Goal: Information Seeking & Learning: Learn about a topic

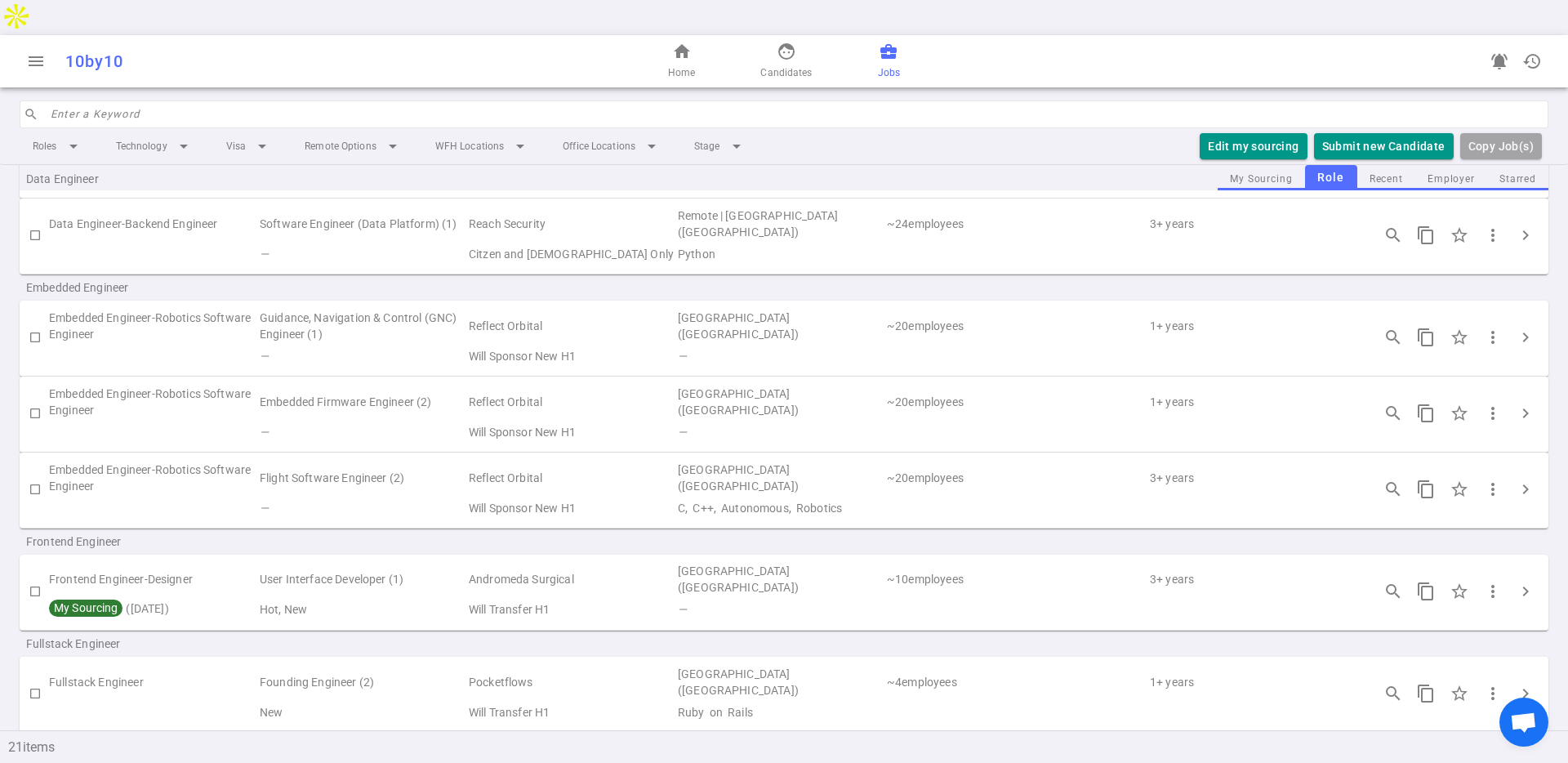
scroll to position [683, 0]
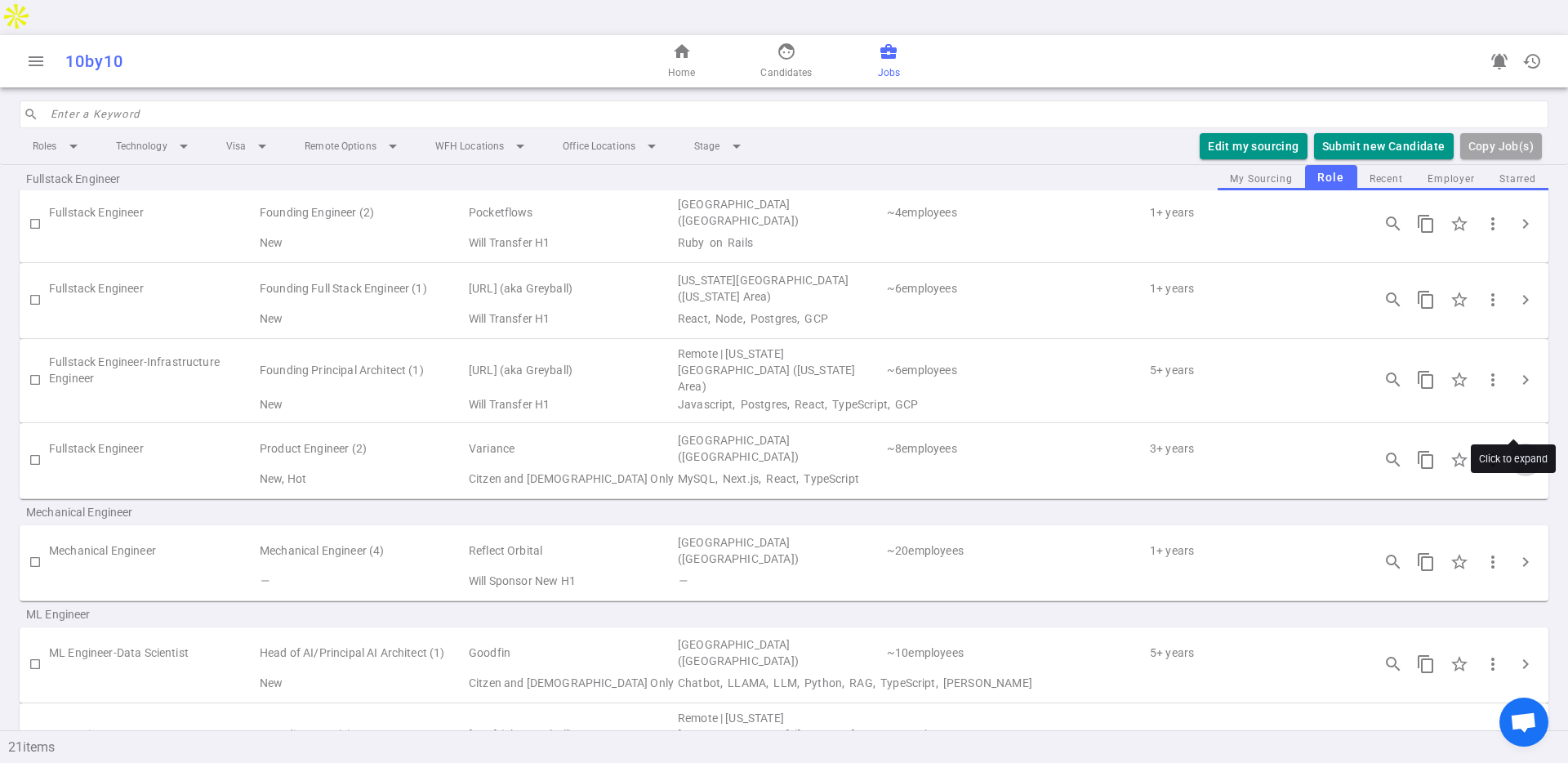
click at [1395, 450] on span "chevron_right" at bounding box center [1525, 460] width 20 height 20
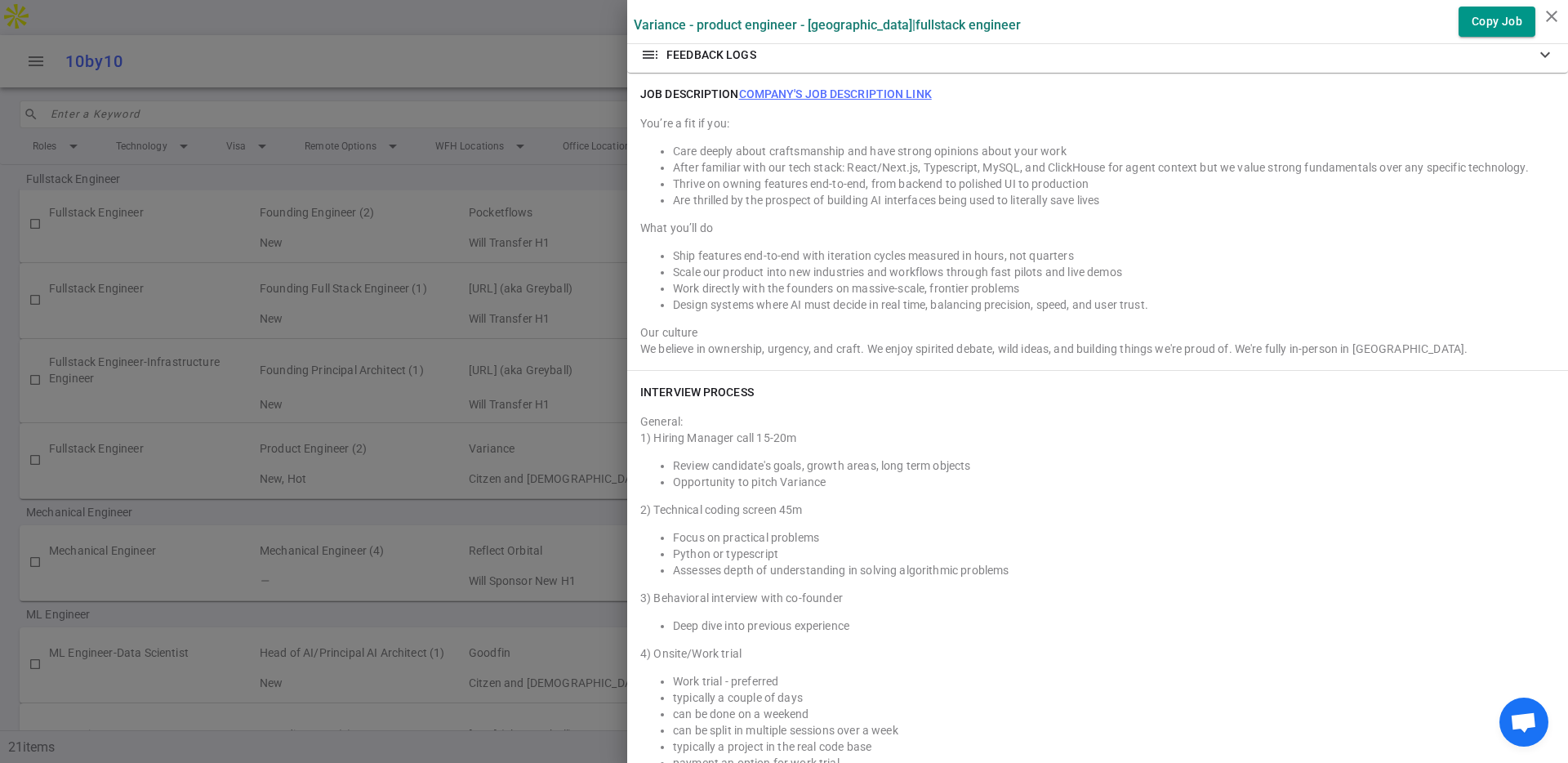
scroll to position [1226, 0]
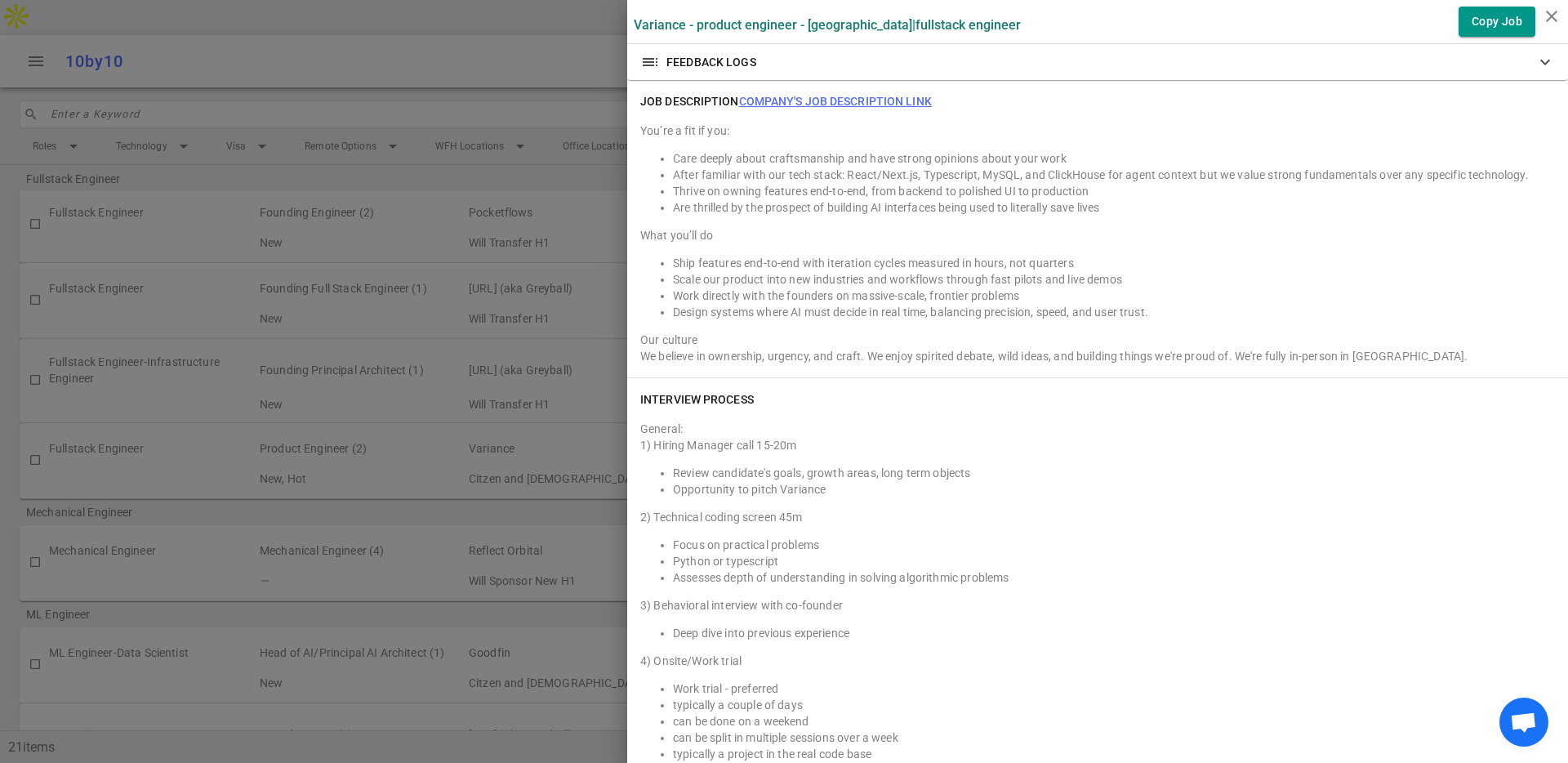
click at [791, 108] on link "Company's job description link" at bounding box center [835, 101] width 192 height 13
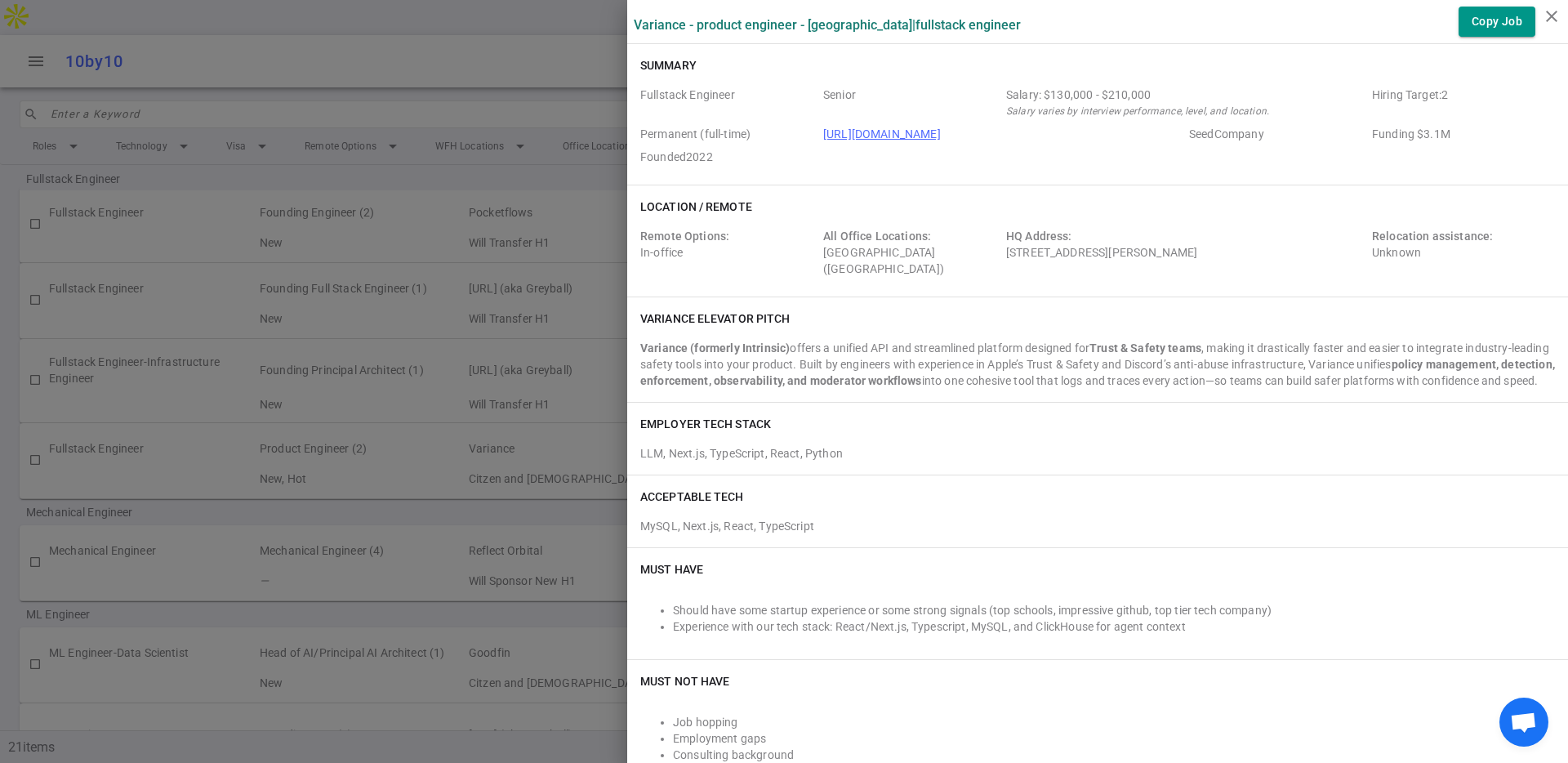
click at [512, 275] on div at bounding box center [784, 381] width 1568 height 763
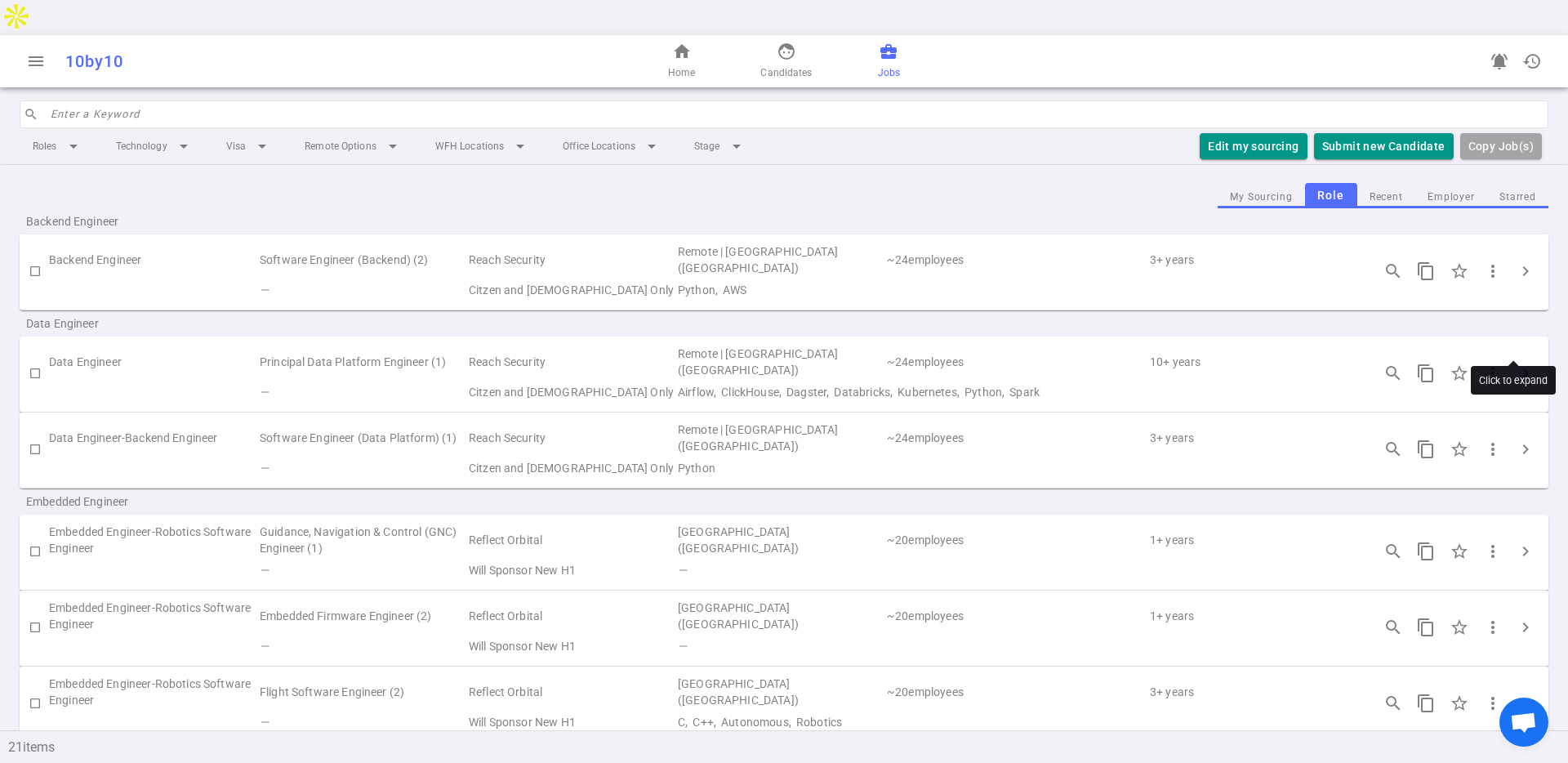
click at [1395, 363] on span "chevron_right" at bounding box center [1525, 373] width 20 height 20
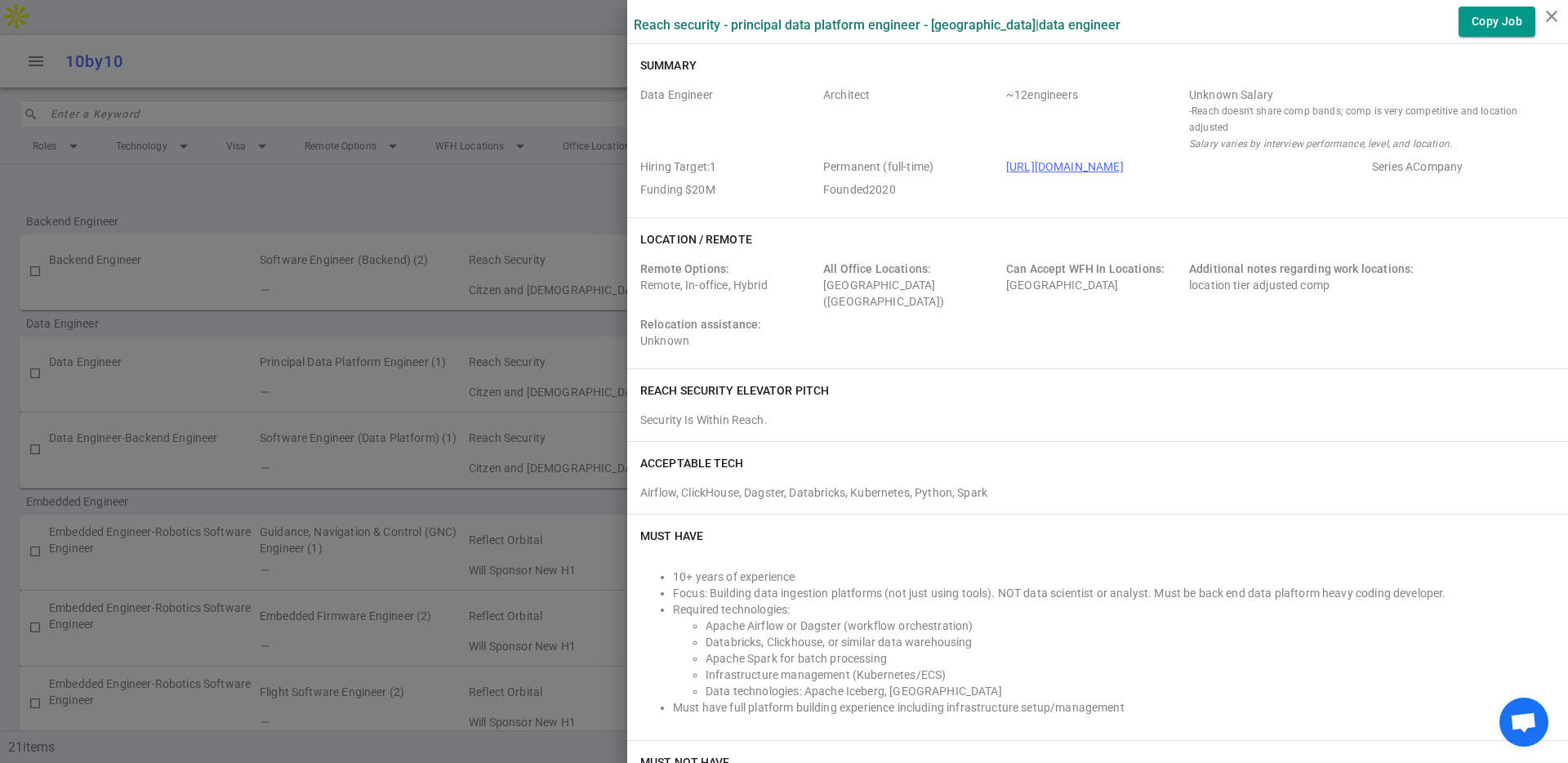
click at [353, 330] on div at bounding box center [784, 381] width 1568 height 763
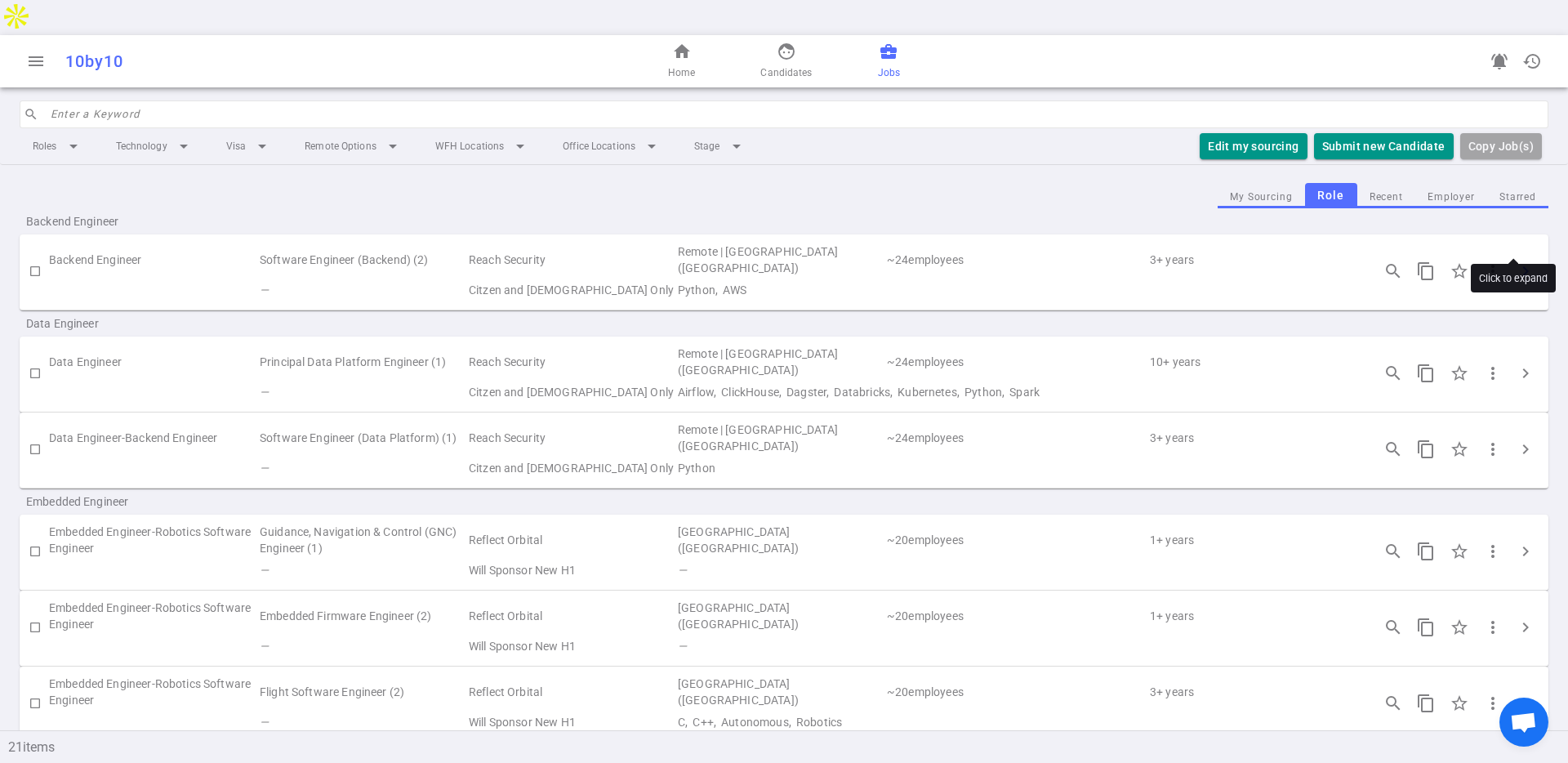
click at [1395, 261] on span "chevron_right" at bounding box center [1525, 271] width 20 height 20
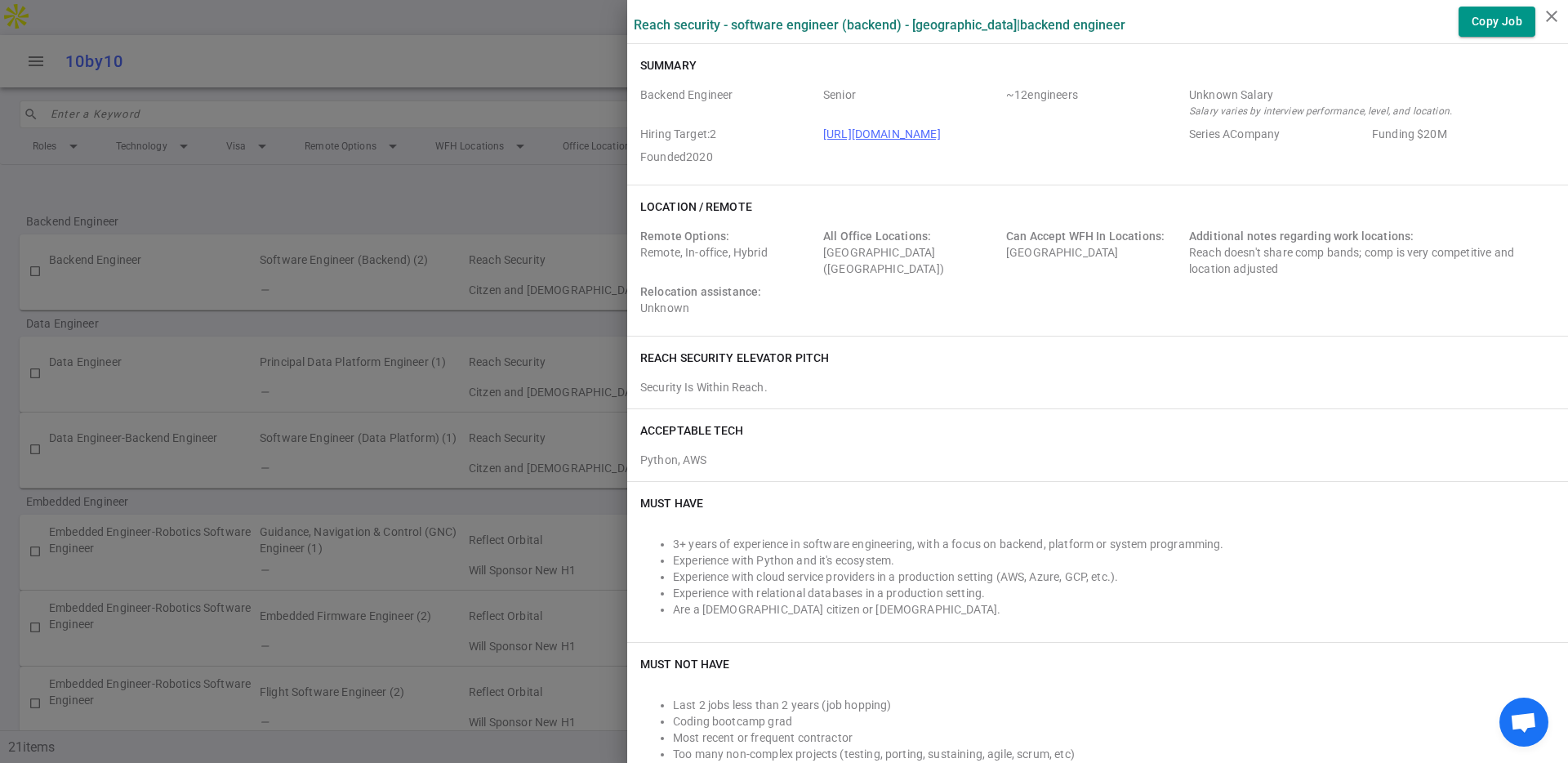
click at [521, 232] on div at bounding box center [784, 381] width 1568 height 763
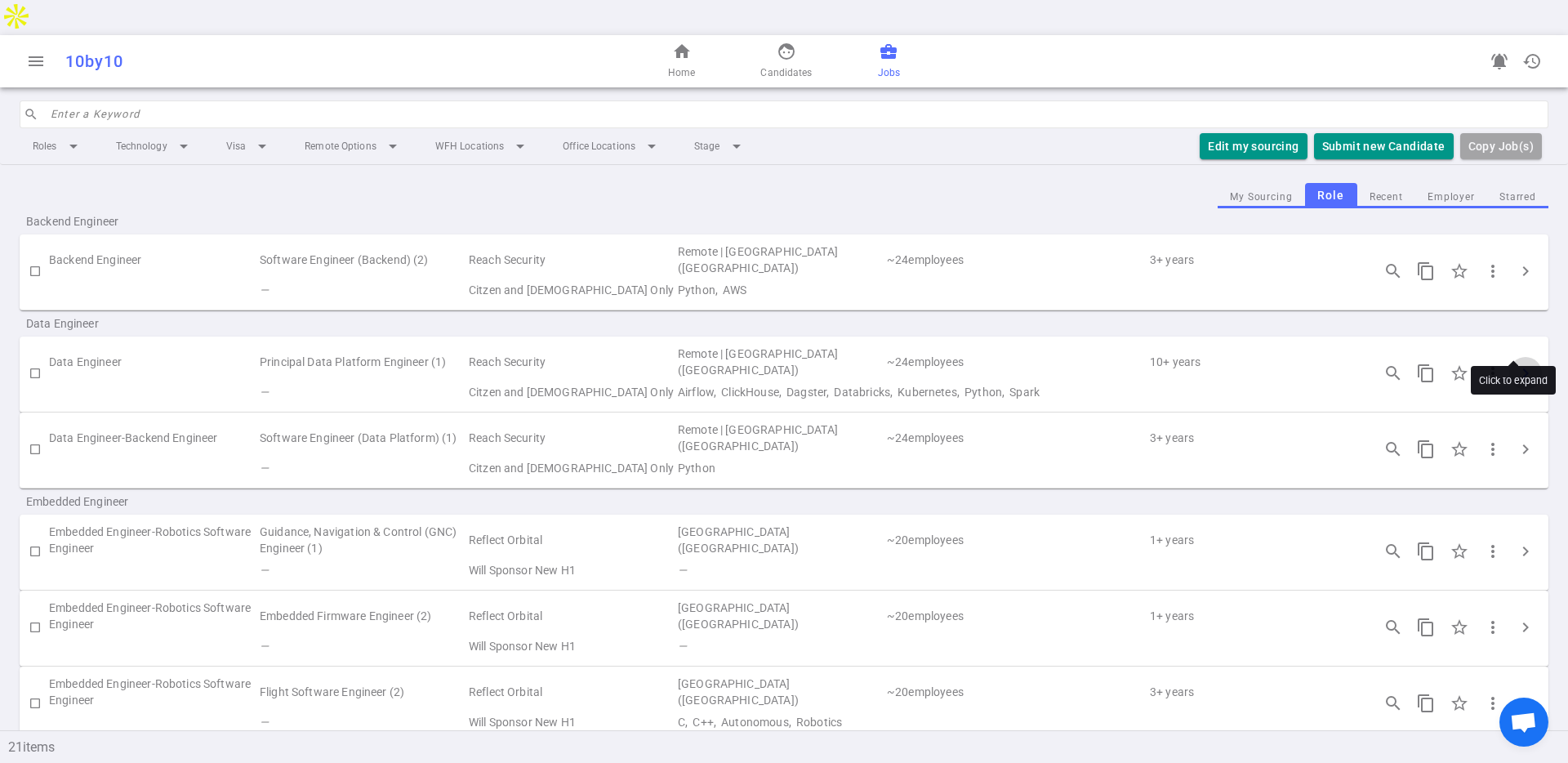
click at [1395, 363] on span "chevron_right" at bounding box center [1525, 373] width 20 height 20
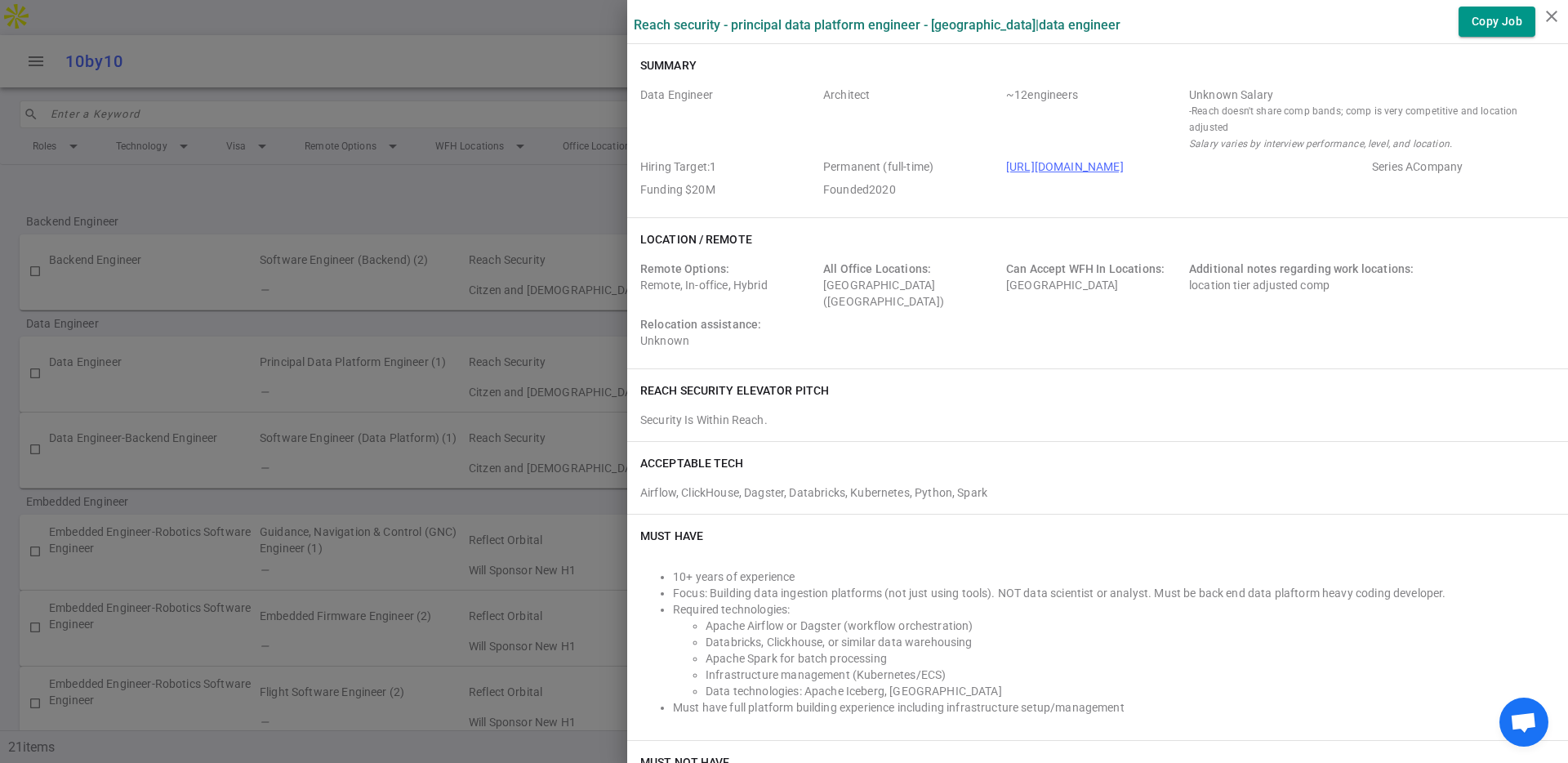
click at [525, 322] on div at bounding box center [784, 381] width 1568 height 763
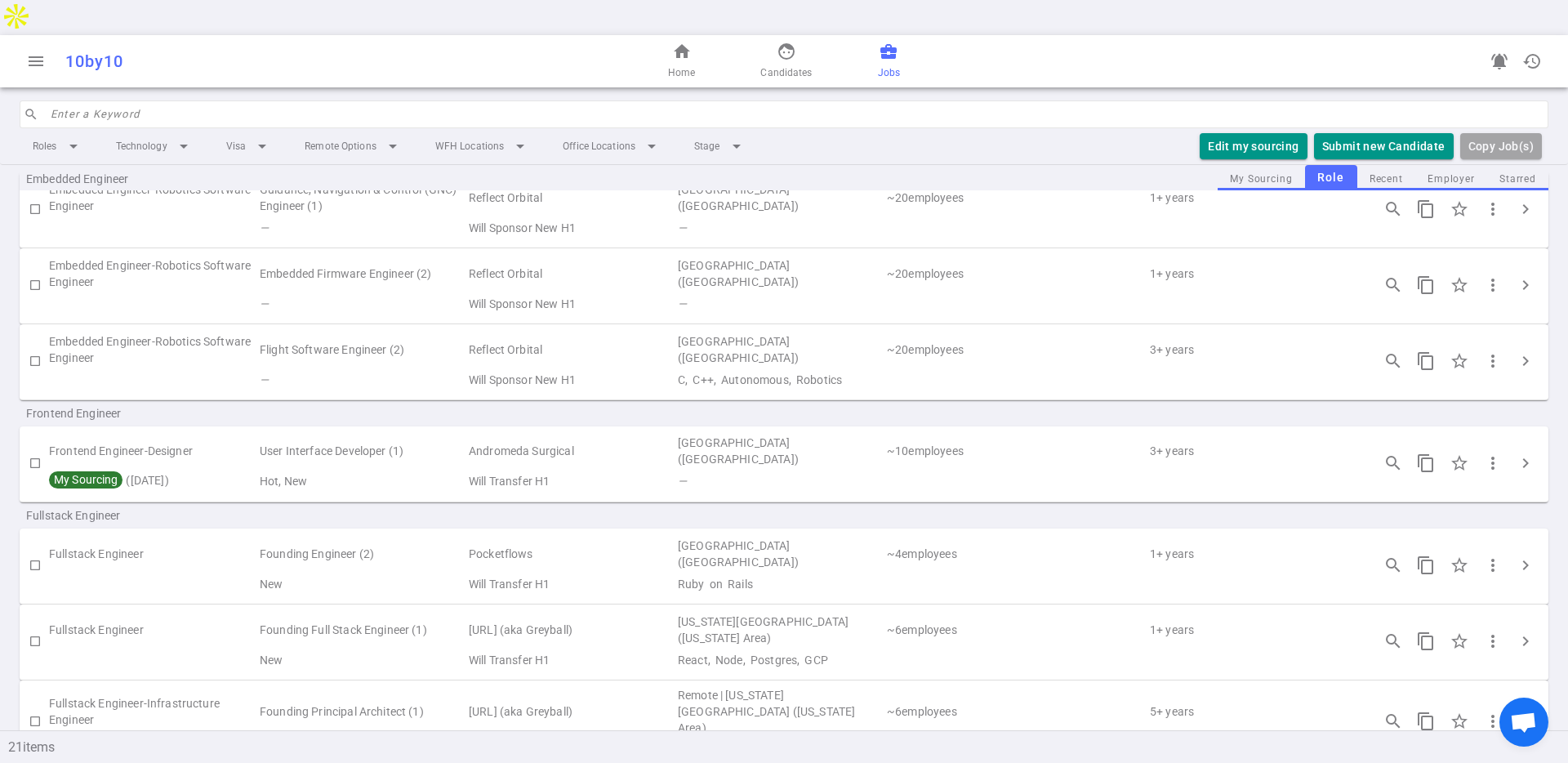
scroll to position [343, 0]
click at [1395, 555] on span "chevron_right" at bounding box center [1525, 564] width 20 height 20
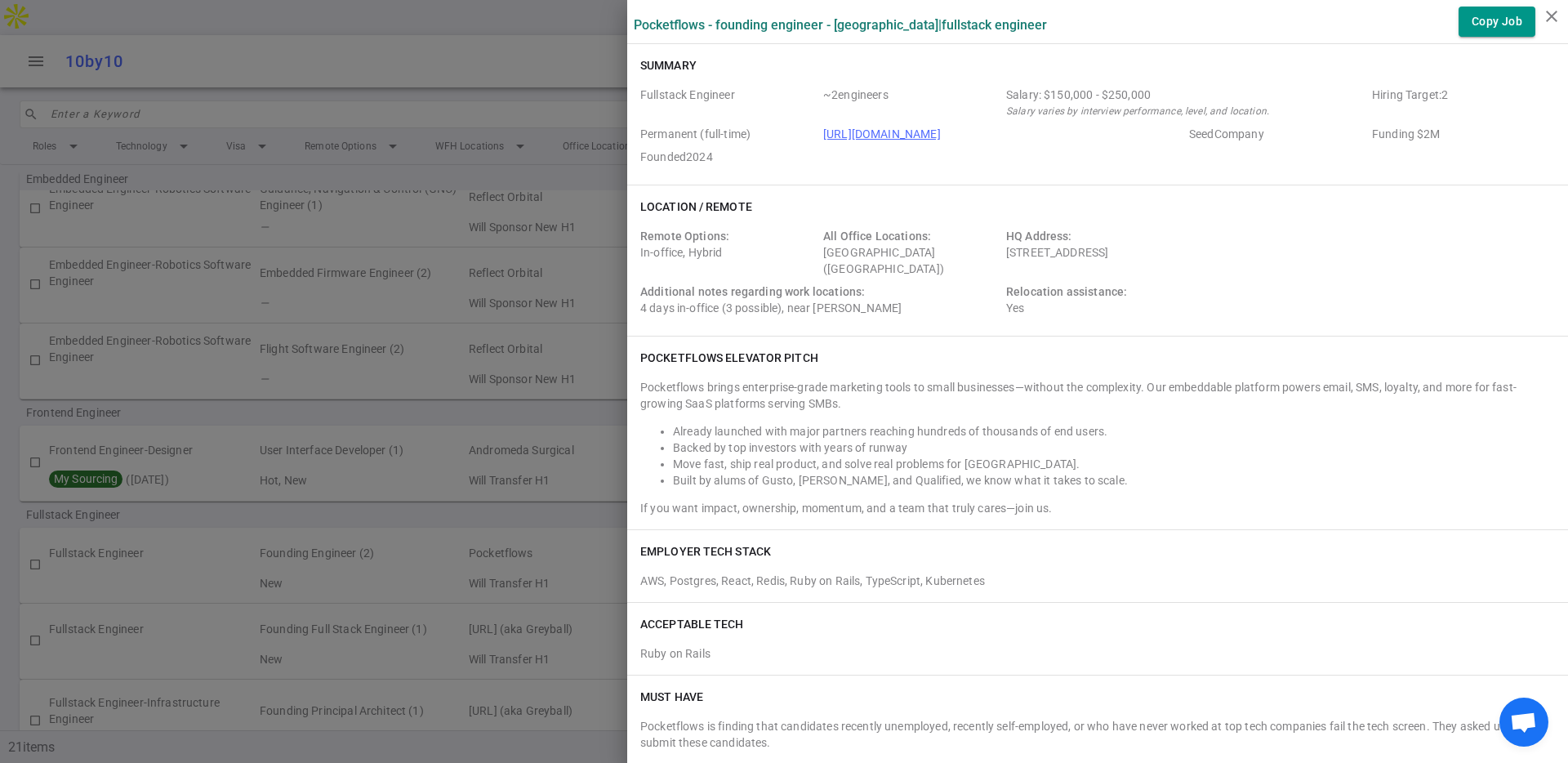
click at [483, 278] on div at bounding box center [784, 381] width 1568 height 763
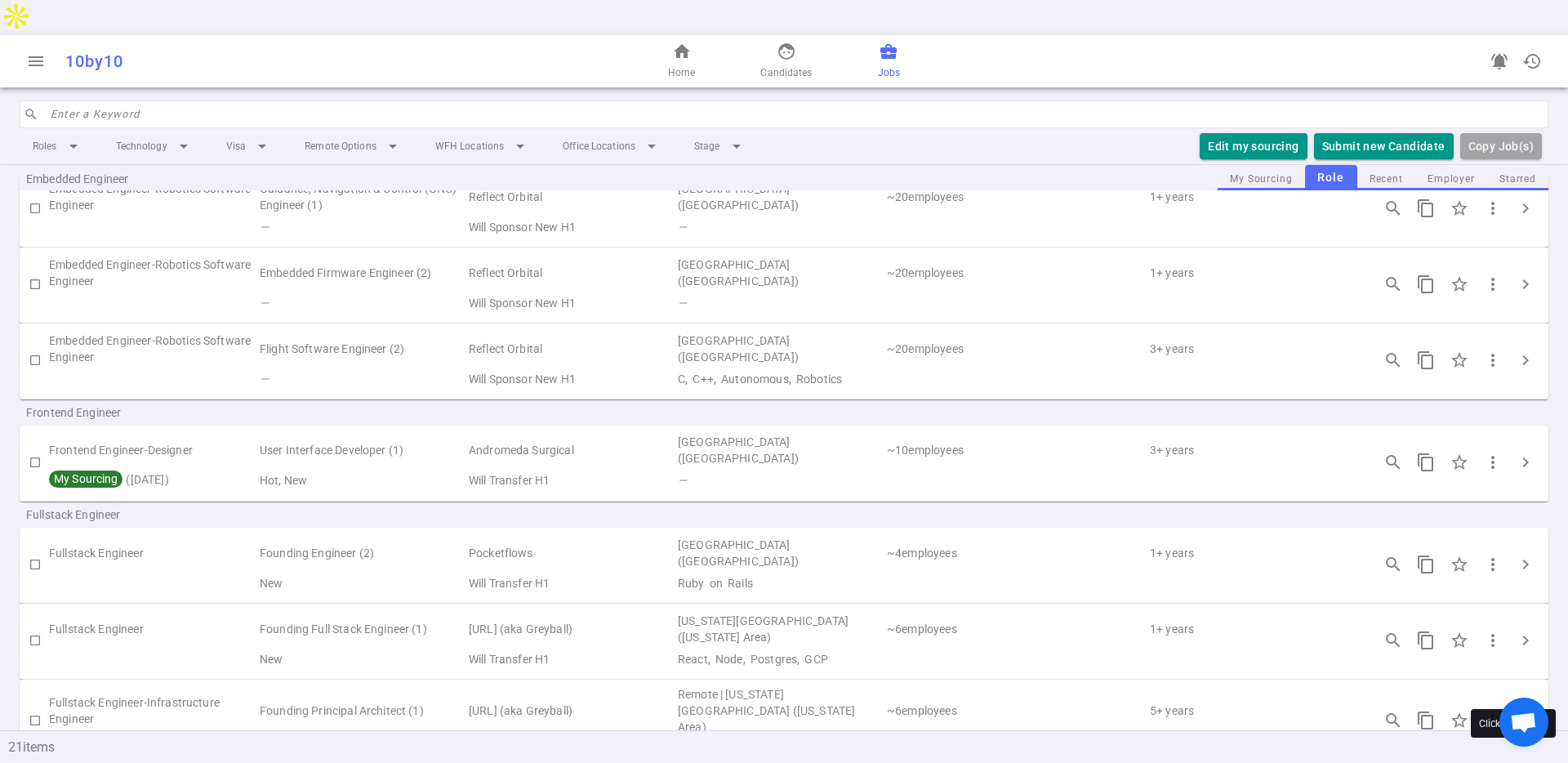
click at [1395, 709] on span "chevron_right" at bounding box center [1525, 720] width 20 height 20
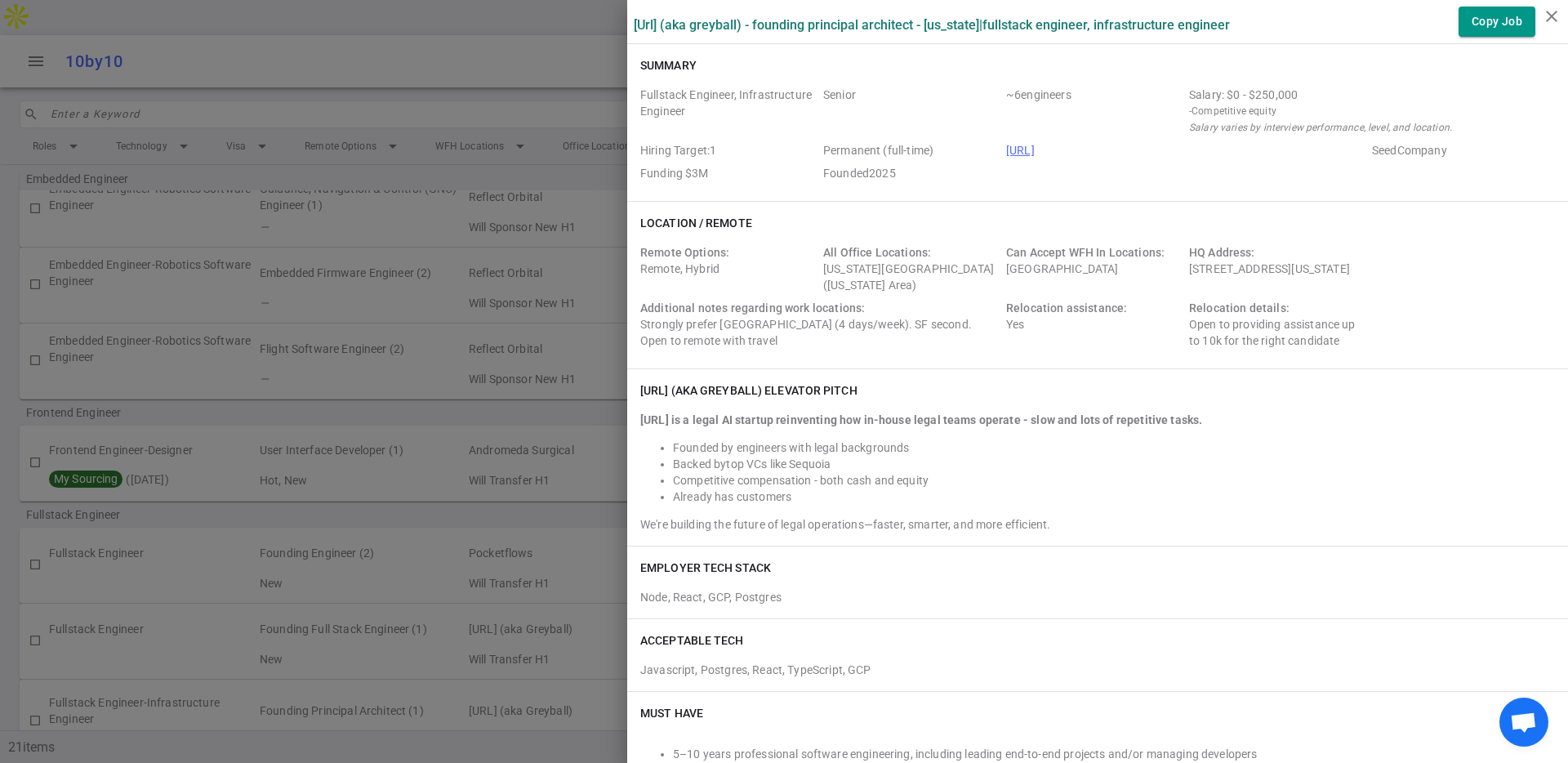
click at [424, 371] on div at bounding box center [784, 381] width 1568 height 763
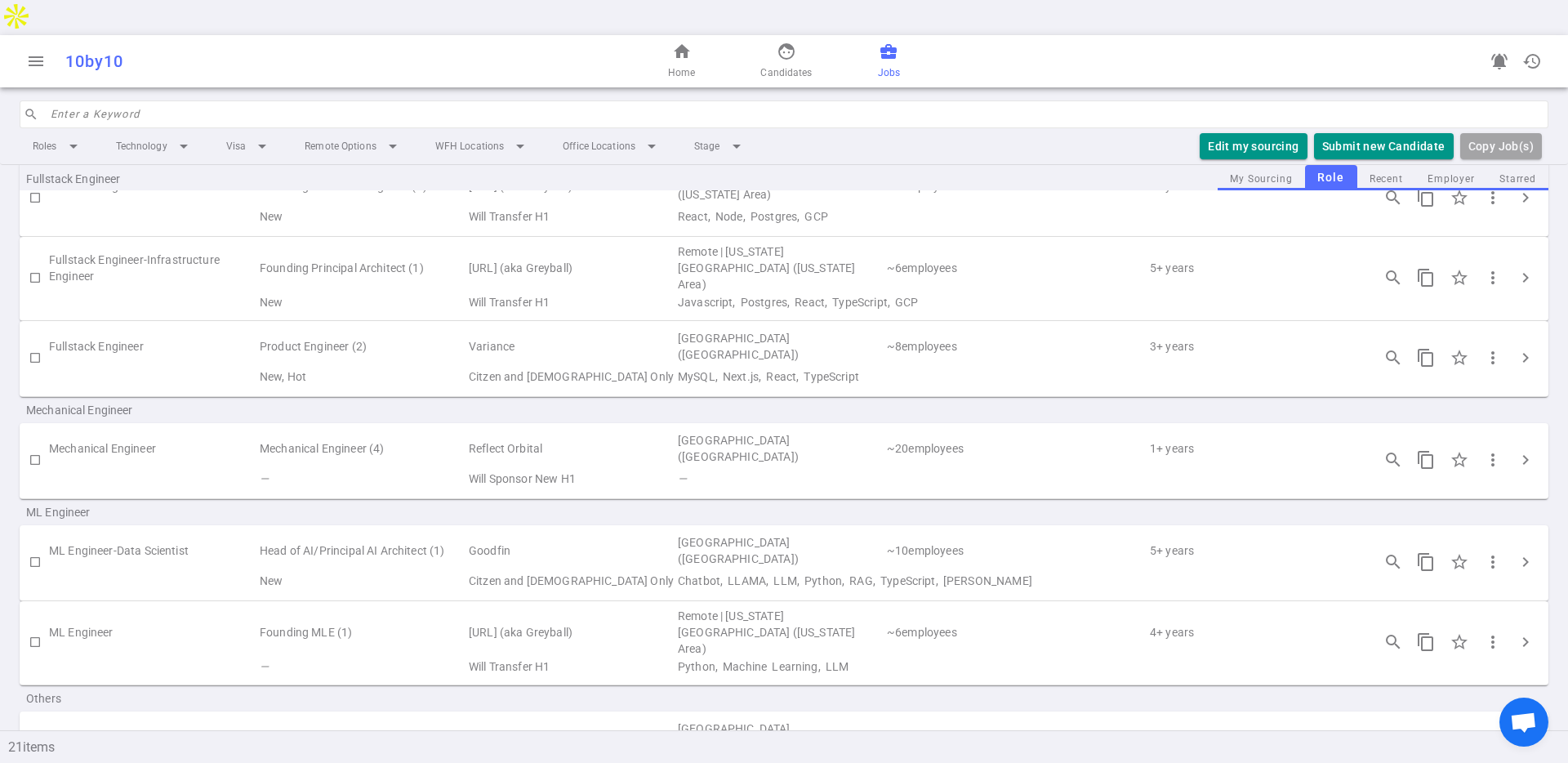
scroll to position [791, 0]
click at [1395, 627] on span "chevron_right" at bounding box center [1525, 637] width 20 height 20
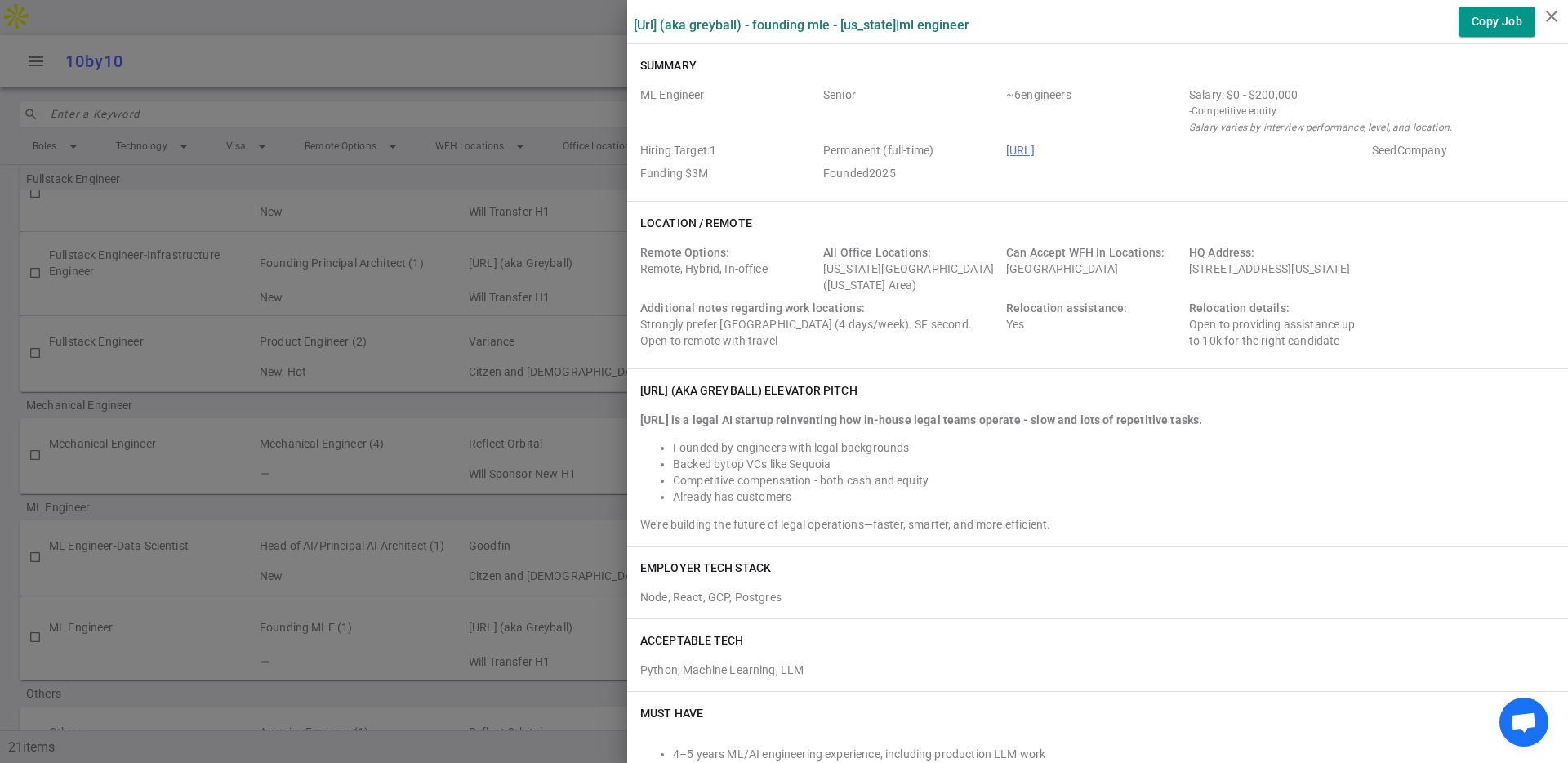
click at [481, 352] on div at bounding box center [784, 381] width 1568 height 763
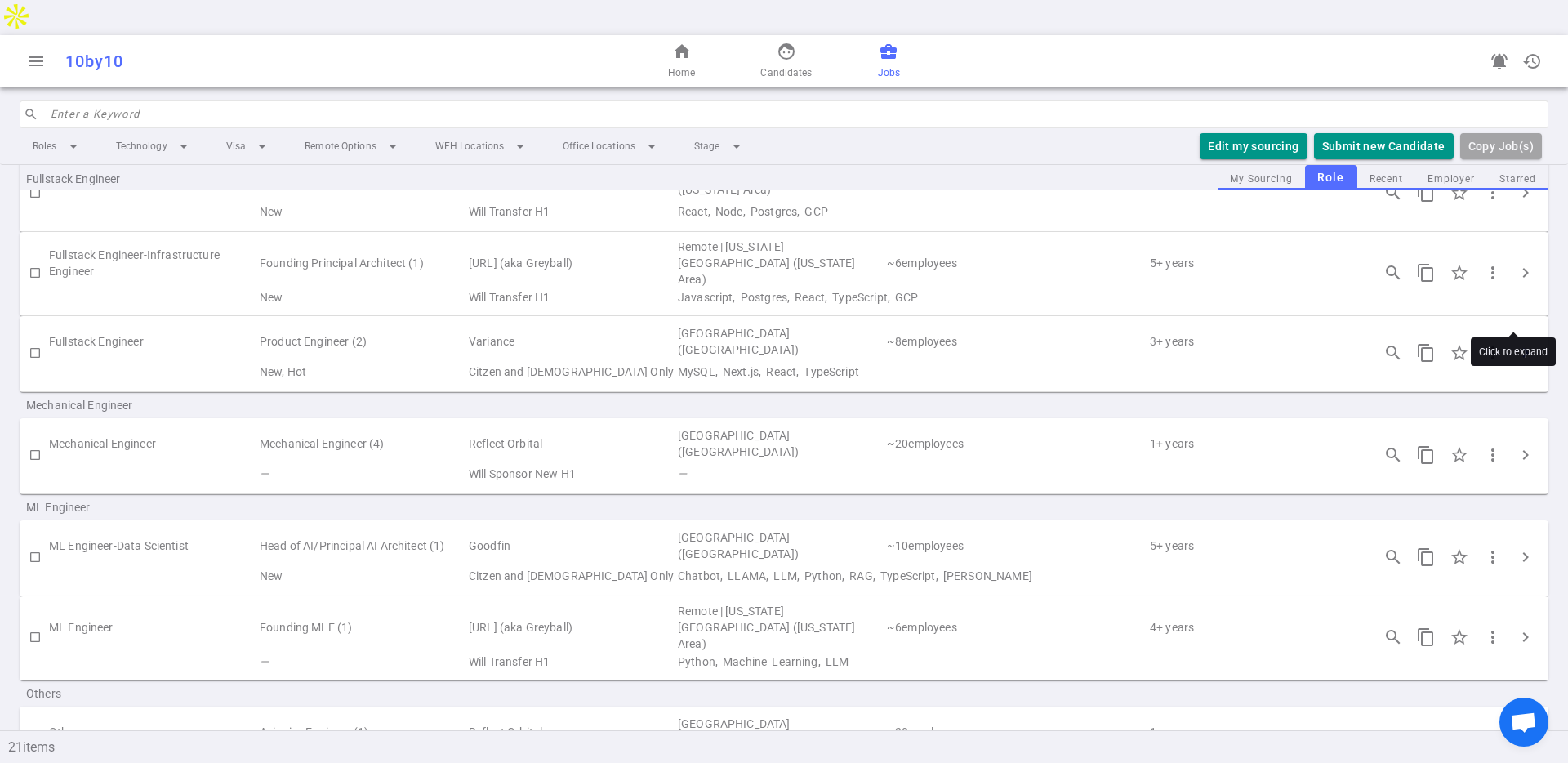
click at [1395, 343] on span "chevron_right" at bounding box center [1525, 352] width 20 height 20
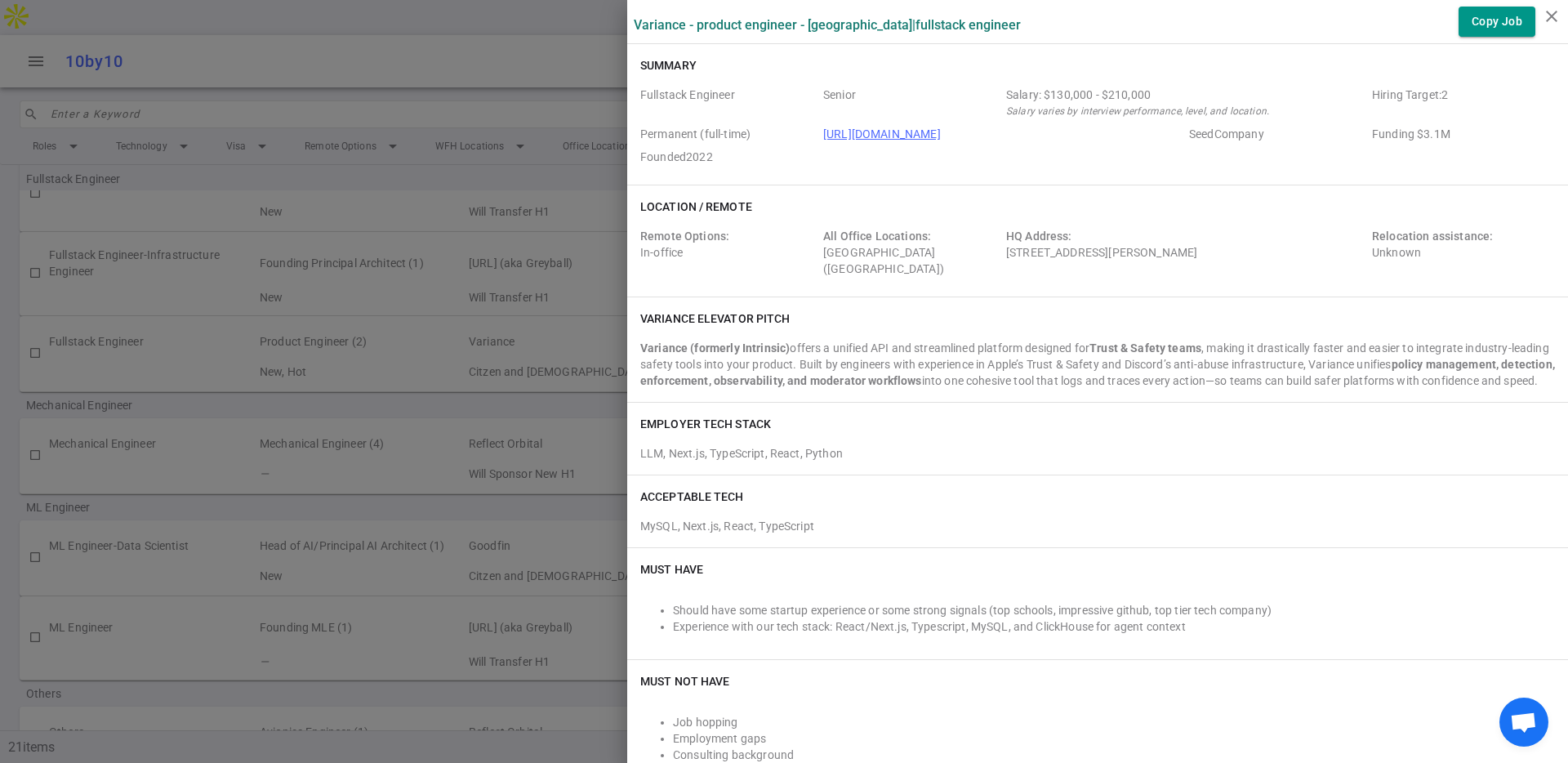
click at [515, 284] on div at bounding box center [784, 381] width 1568 height 763
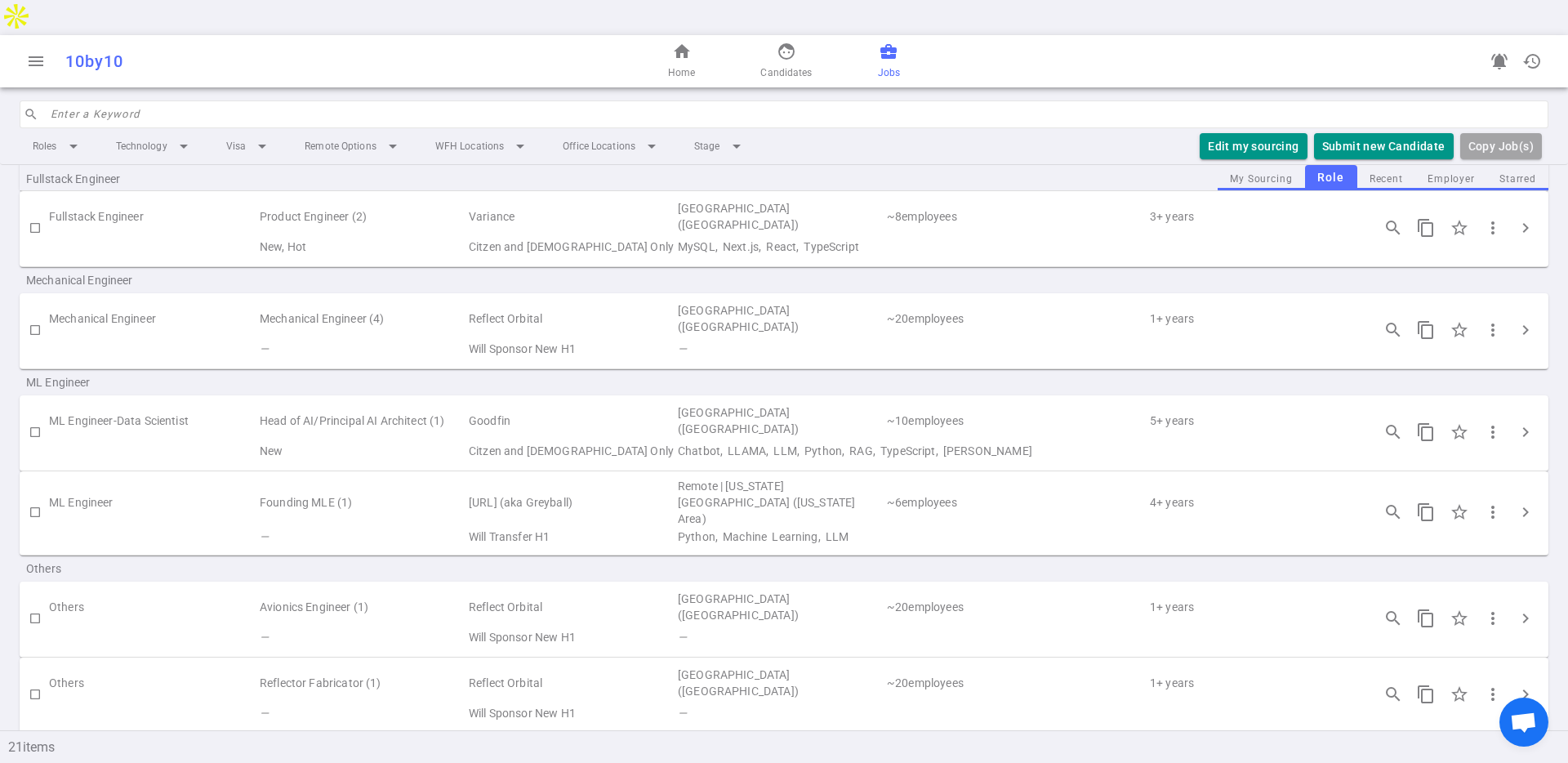
scroll to position [920, 0]
click at [1395, 604] on span "chevron_right" at bounding box center [1525, 614] width 20 height 20
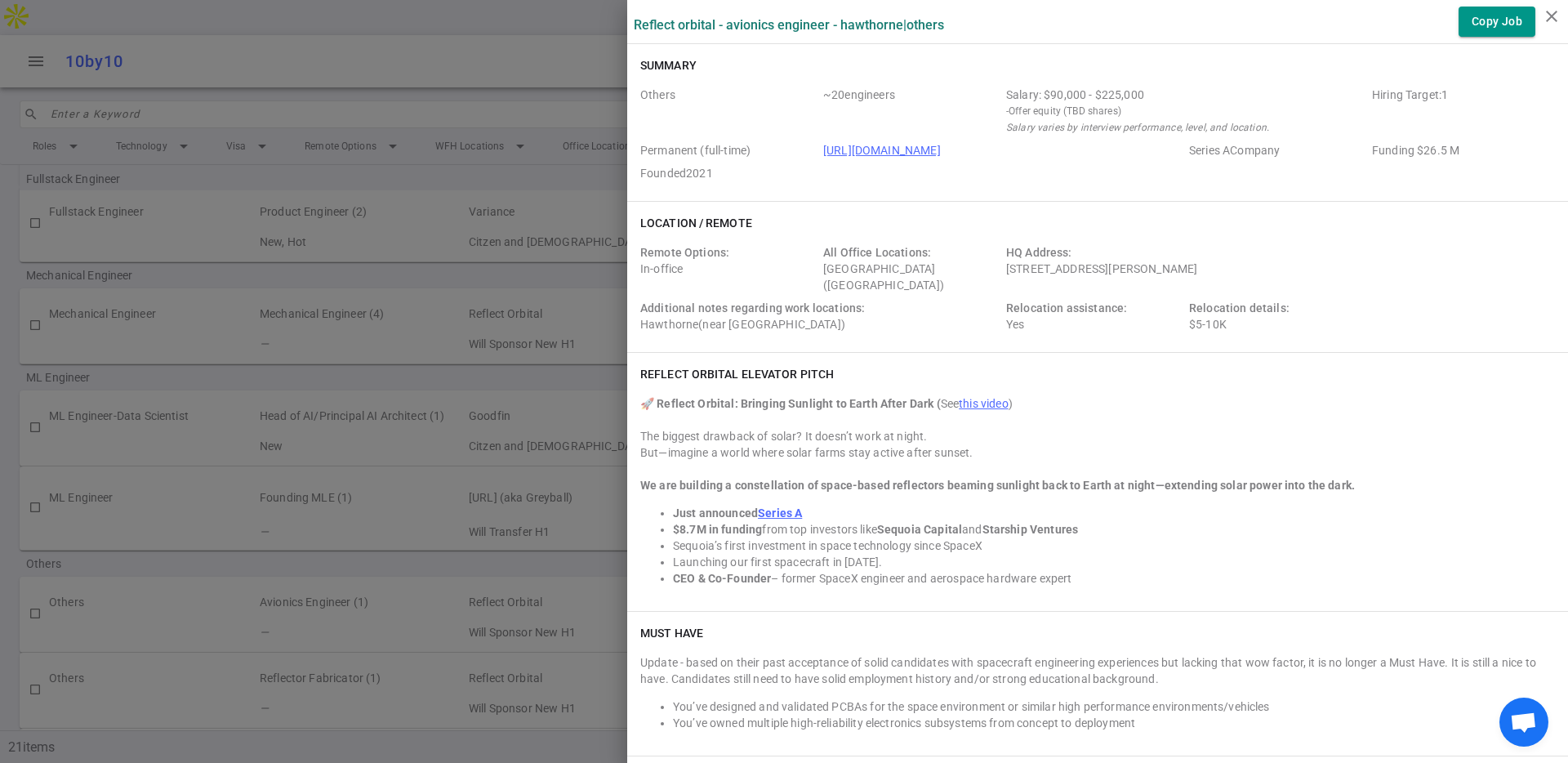
click at [489, 283] on div at bounding box center [784, 381] width 1568 height 763
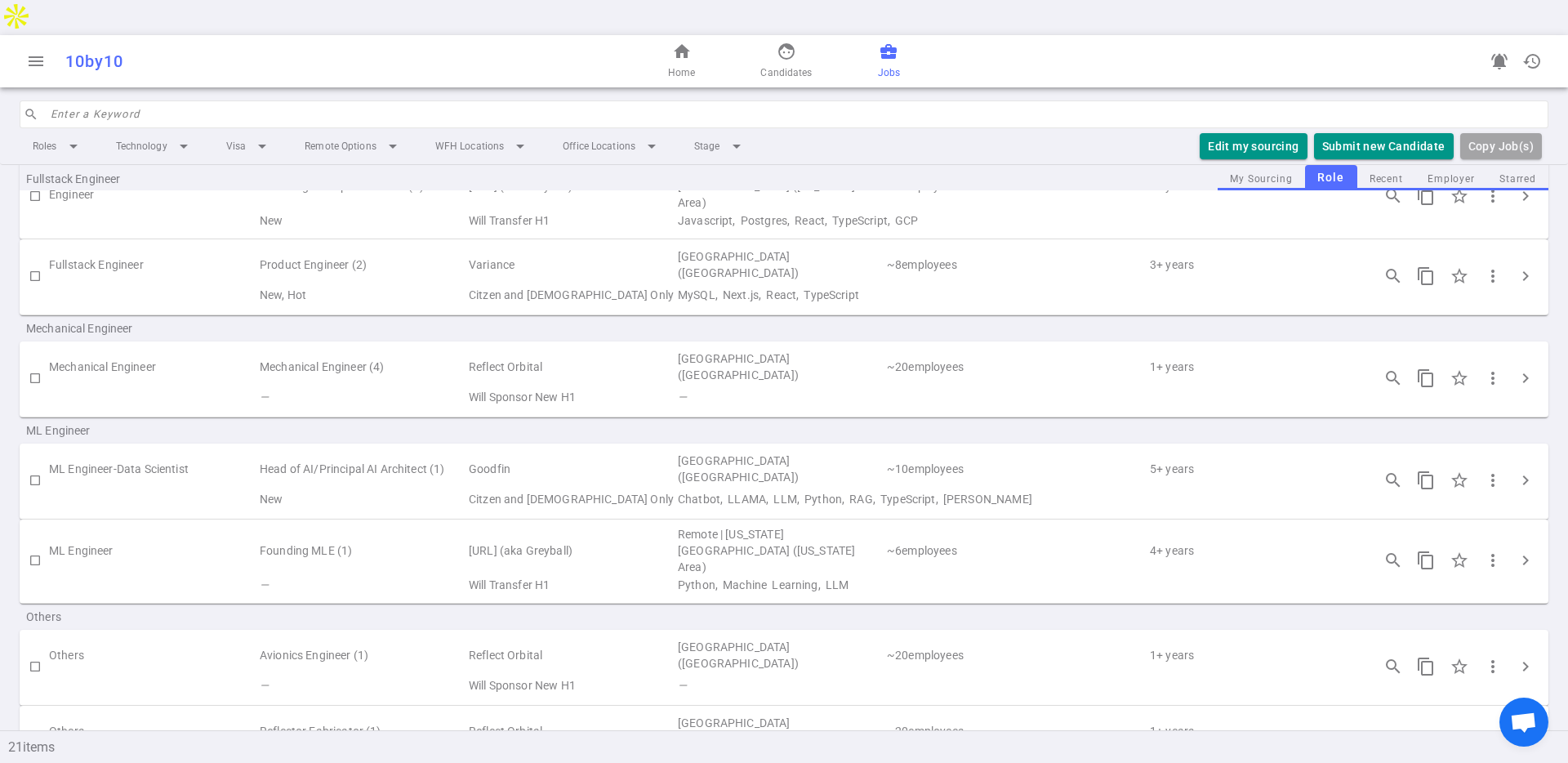
scroll to position [849, 0]
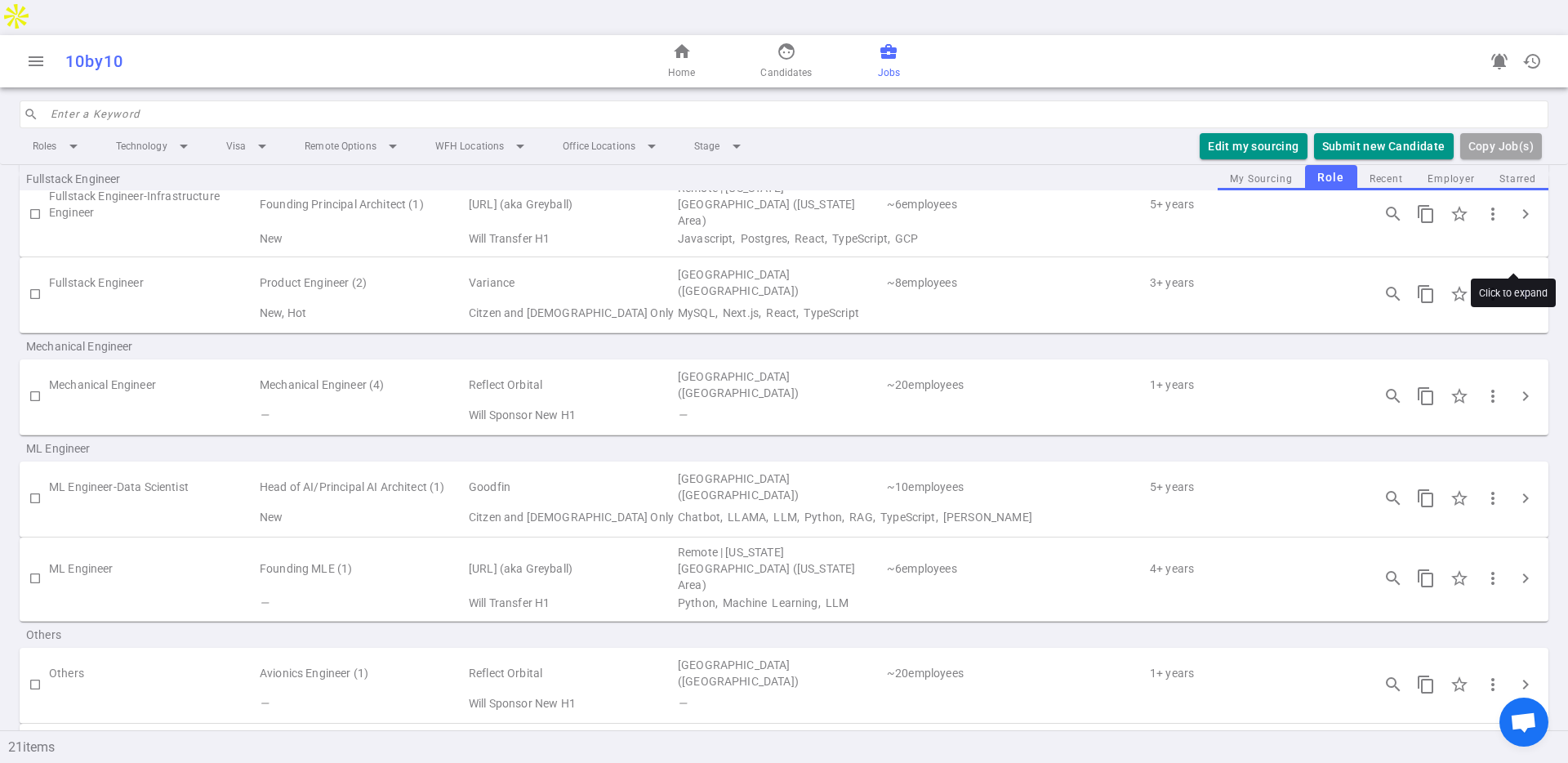
click at [1395, 284] on span "chevron_right" at bounding box center [1525, 294] width 20 height 20
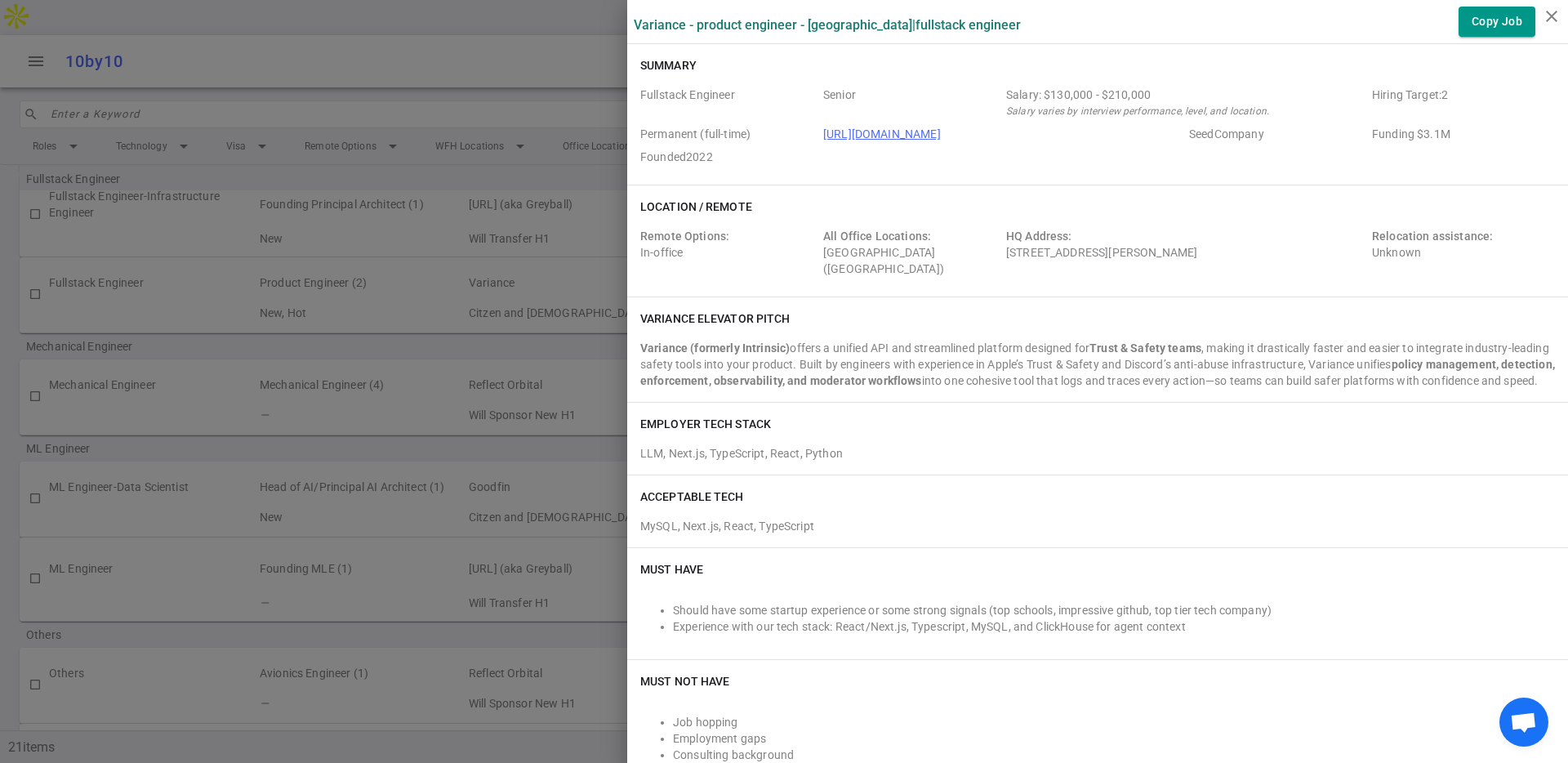
click at [525, 237] on div at bounding box center [784, 381] width 1568 height 763
